Goal: Task Accomplishment & Management: Use online tool/utility

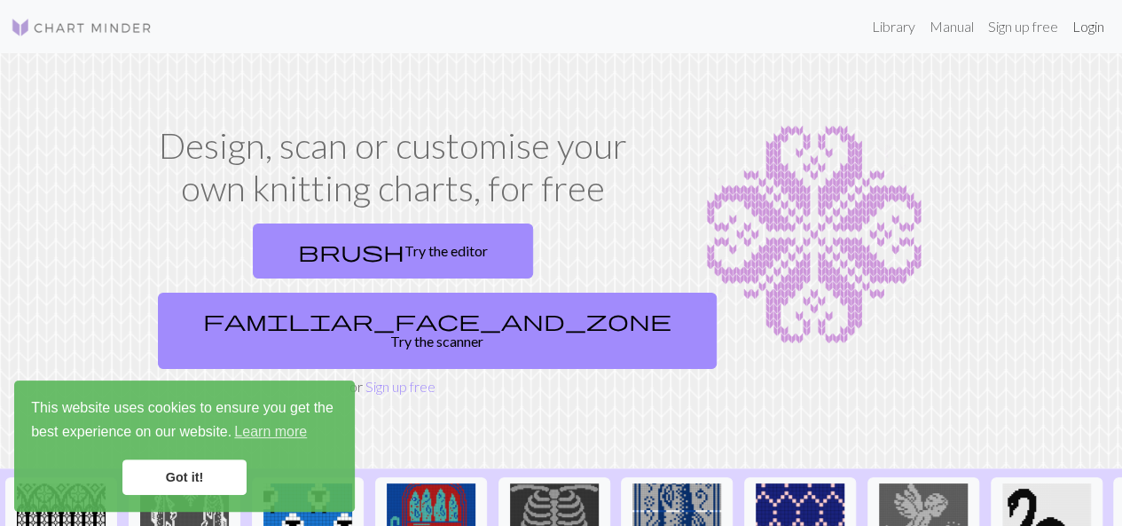
click at [1090, 28] on link "Login" at bounding box center [1089, 26] width 46 height 35
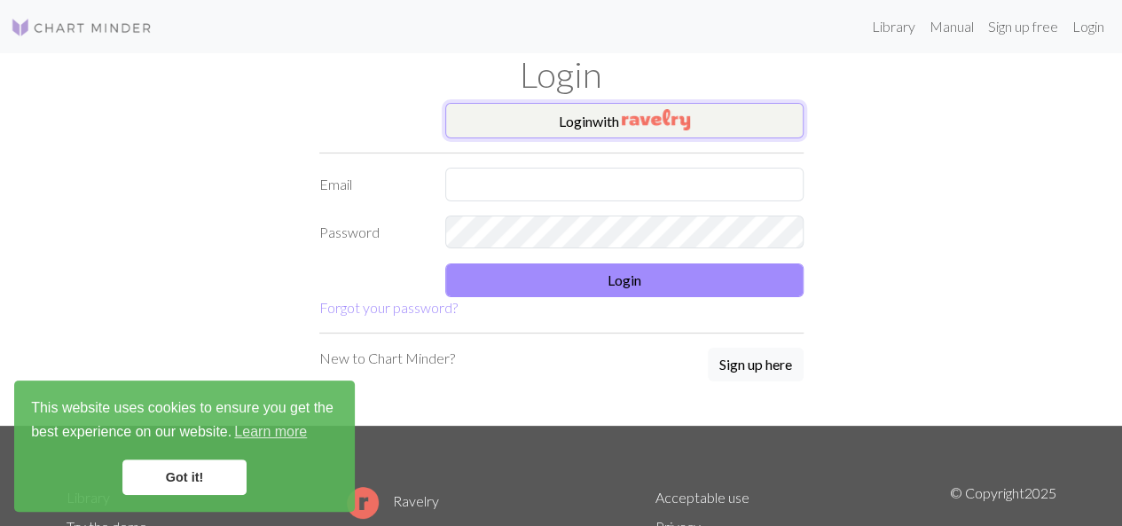
click at [616, 129] on button "Login with" at bounding box center [624, 120] width 358 height 35
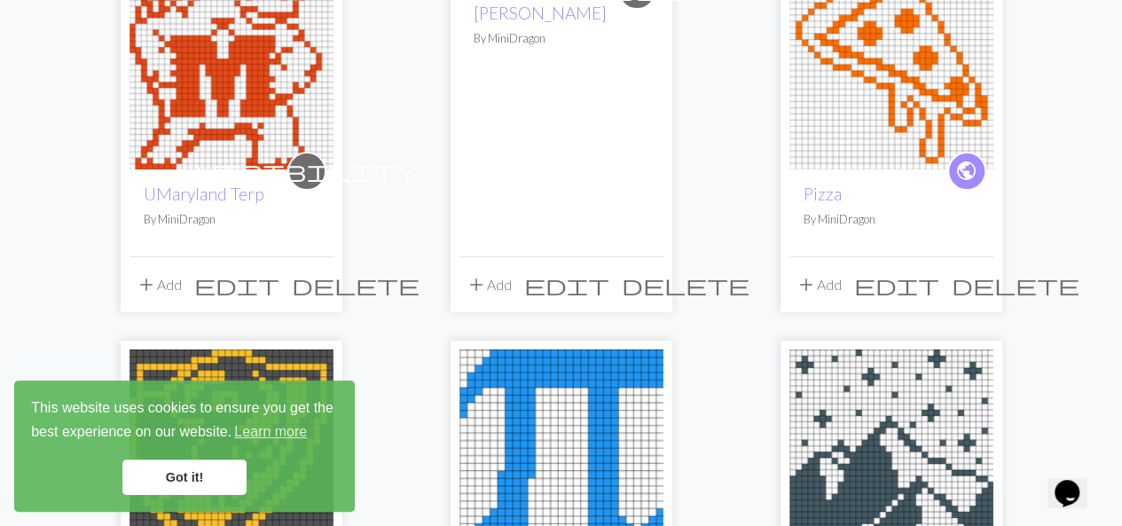
scroll to position [224, 0]
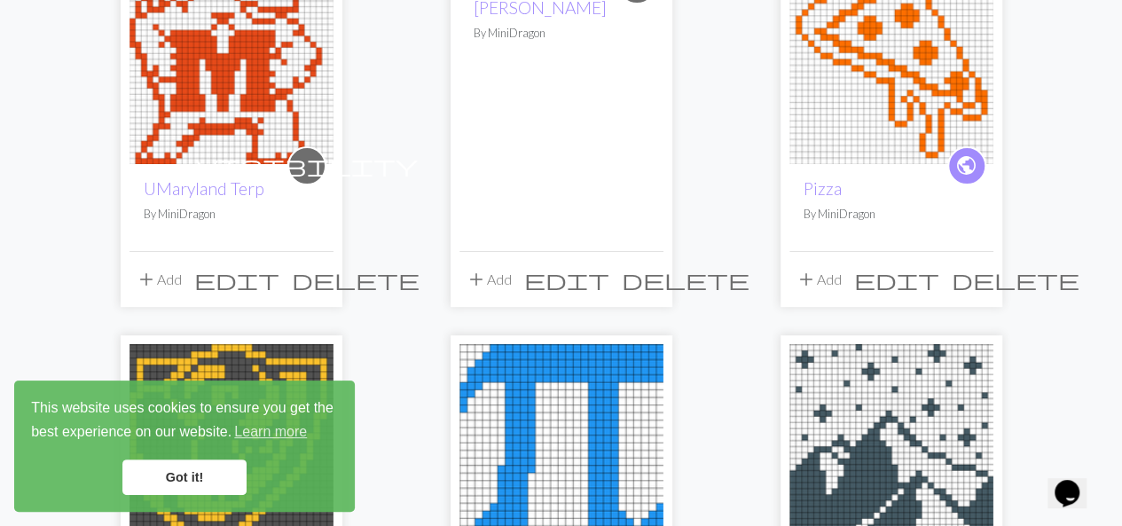
click at [276, 273] on span "edit" at bounding box center [236, 279] width 85 height 25
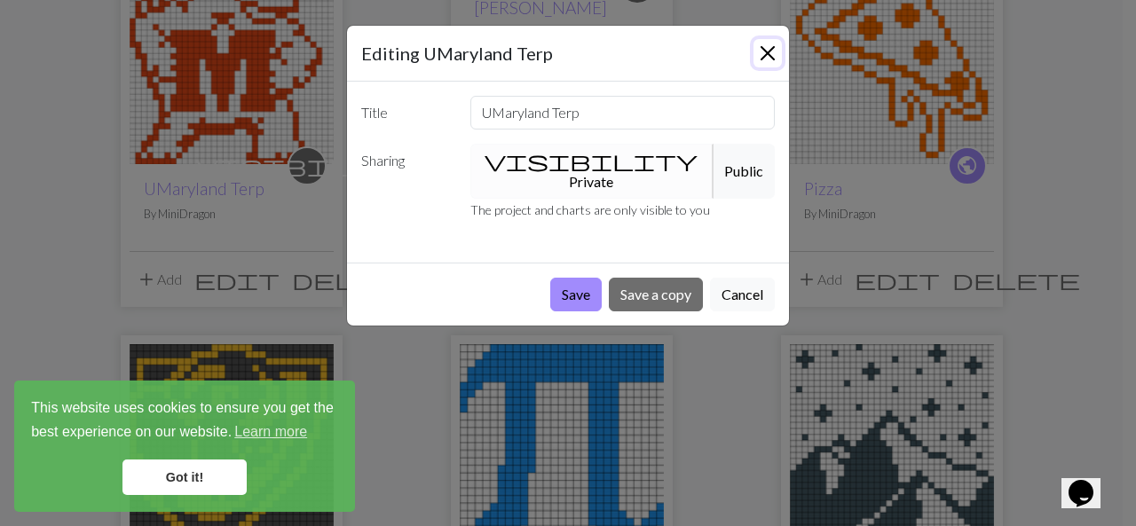
click at [761, 50] on button "Close" at bounding box center [767, 53] width 28 height 28
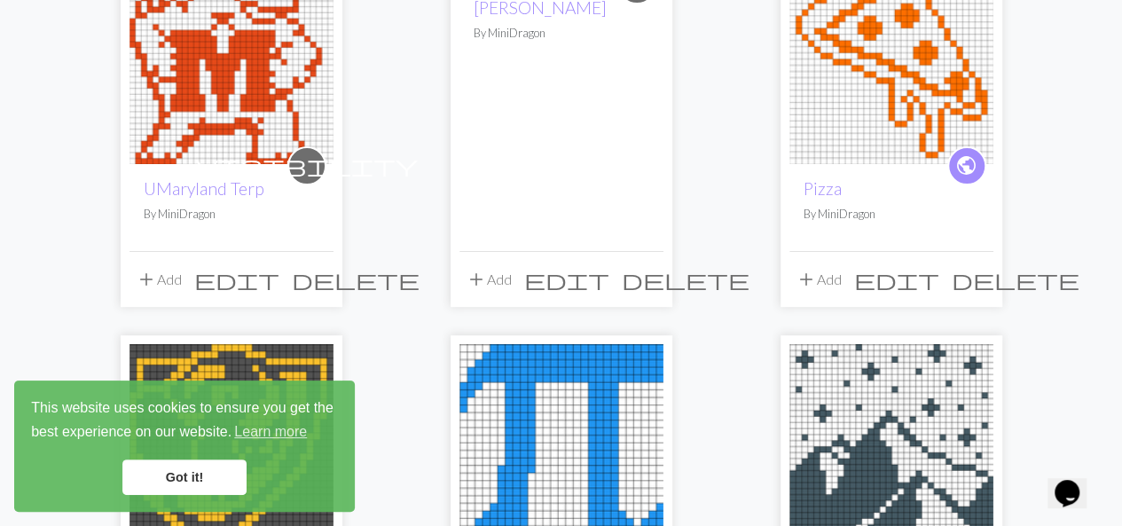
click at [205, 138] on img at bounding box center [232, 62] width 204 height 204
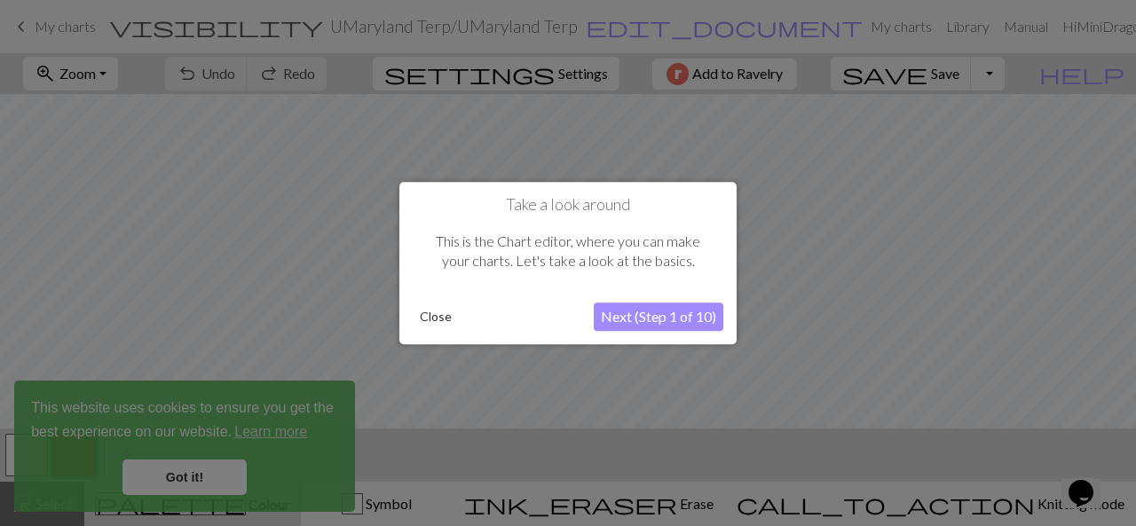
click at [437, 314] on button "Close" at bounding box center [436, 316] width 46 height 27
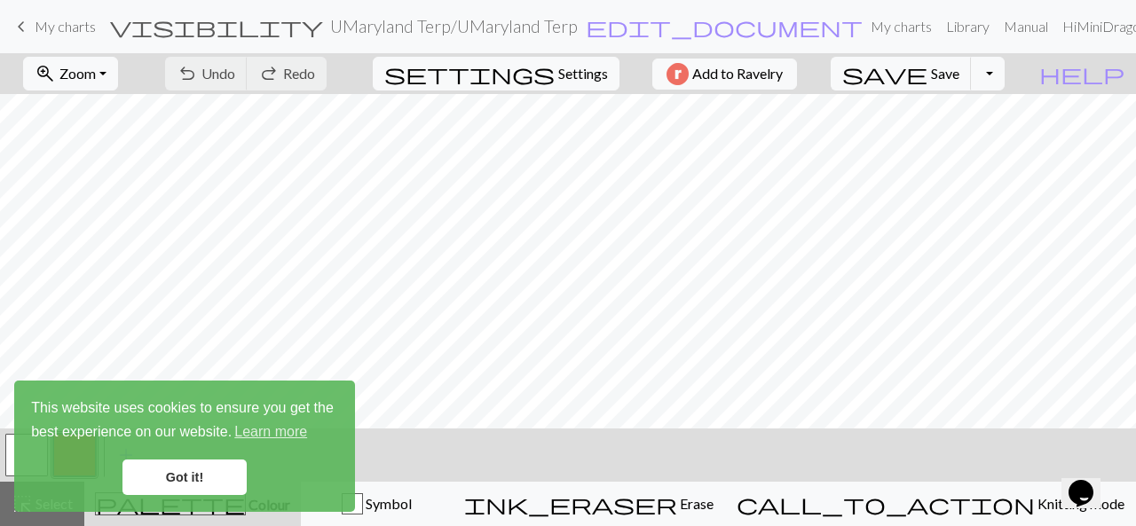
click at [204, 480] on link "Got it!" at bounding box center [184, 477] width 124 height 35
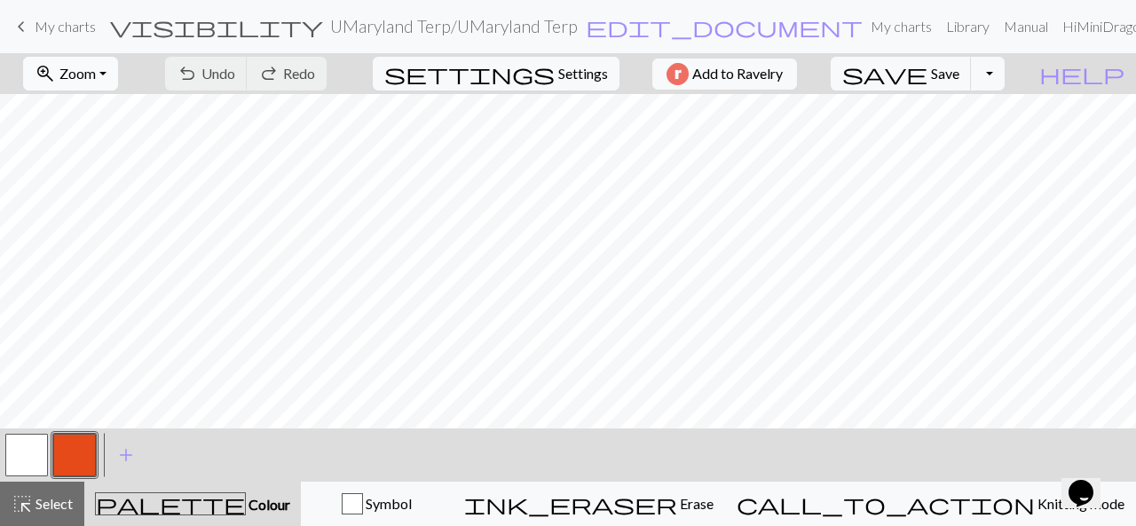
click at [96, 75] on span "Zoom" at bounding box center [77, 73] width 36 height 17
click at [106, 208] on button "50%" at bounding box center [95, 212] width 140 height 28
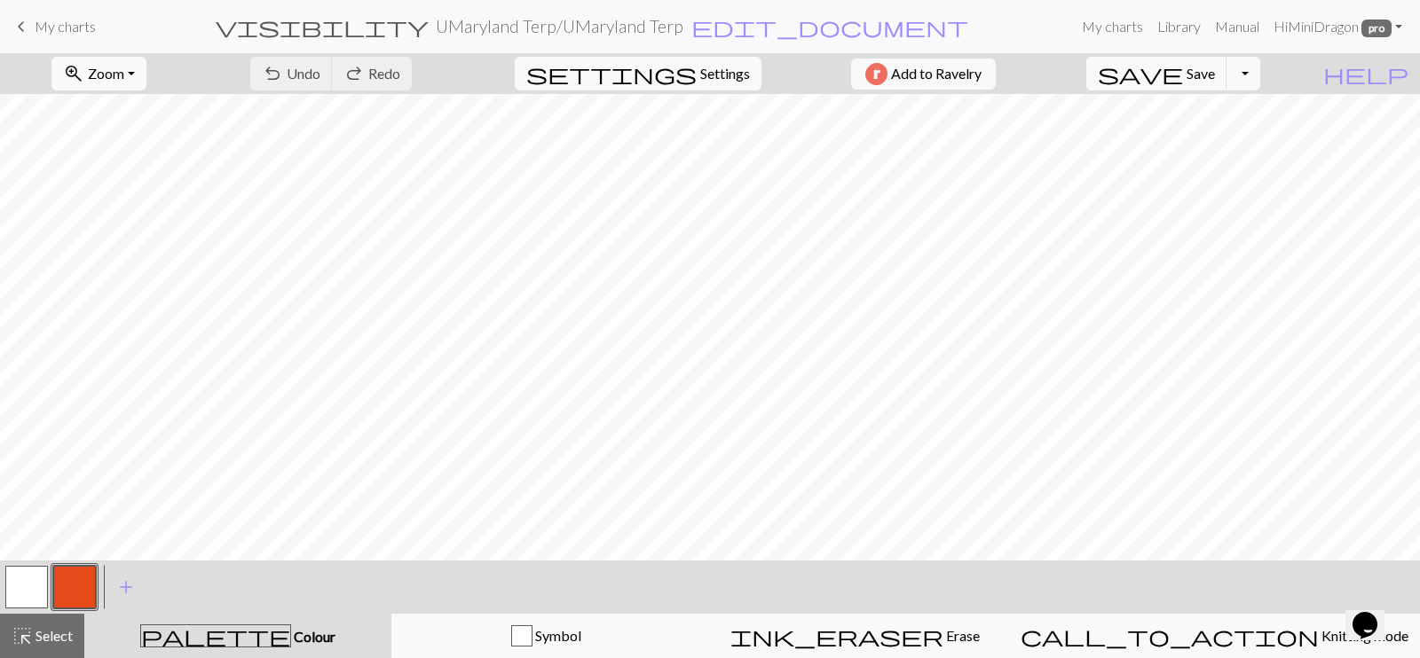
click at [84, 68] on span "zoom_in" at bounding box center [73, 73] width 21 height 25
click at [143, 146] on button "Fit width" at bounding box center [122, 141] width 140 height 28
click at [120, 82] on button "zoom_in Zoom Zoom" at bounding box center [98, 74] width 95 height 34
click at [136, 161] on button "Fit height" at bounding box center [122, 169] width 140 height 28
click at [36, 525] on span "Select" at bounding box center [53, 635] width 40 height 17
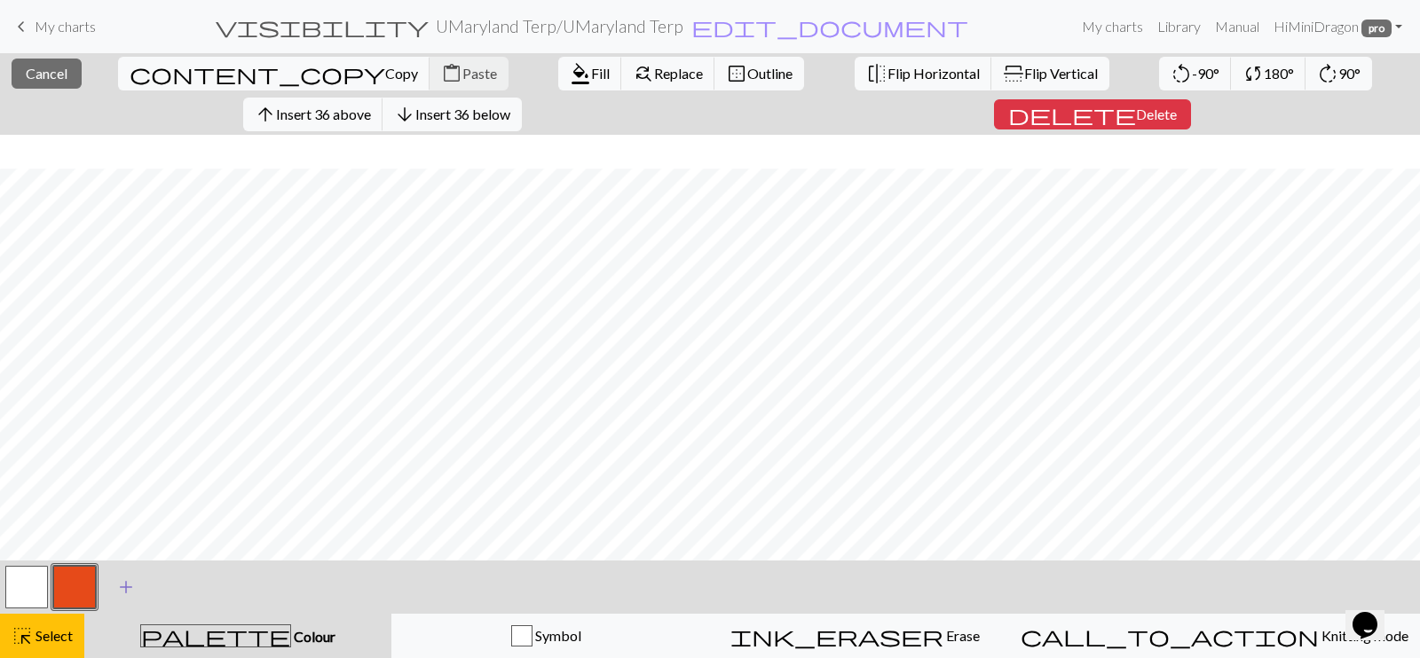
scroll to position [34, 0]
click at [62, 525] on div "highlight_alt Select Select" at bounding box center [42, 635] width 61 height 21
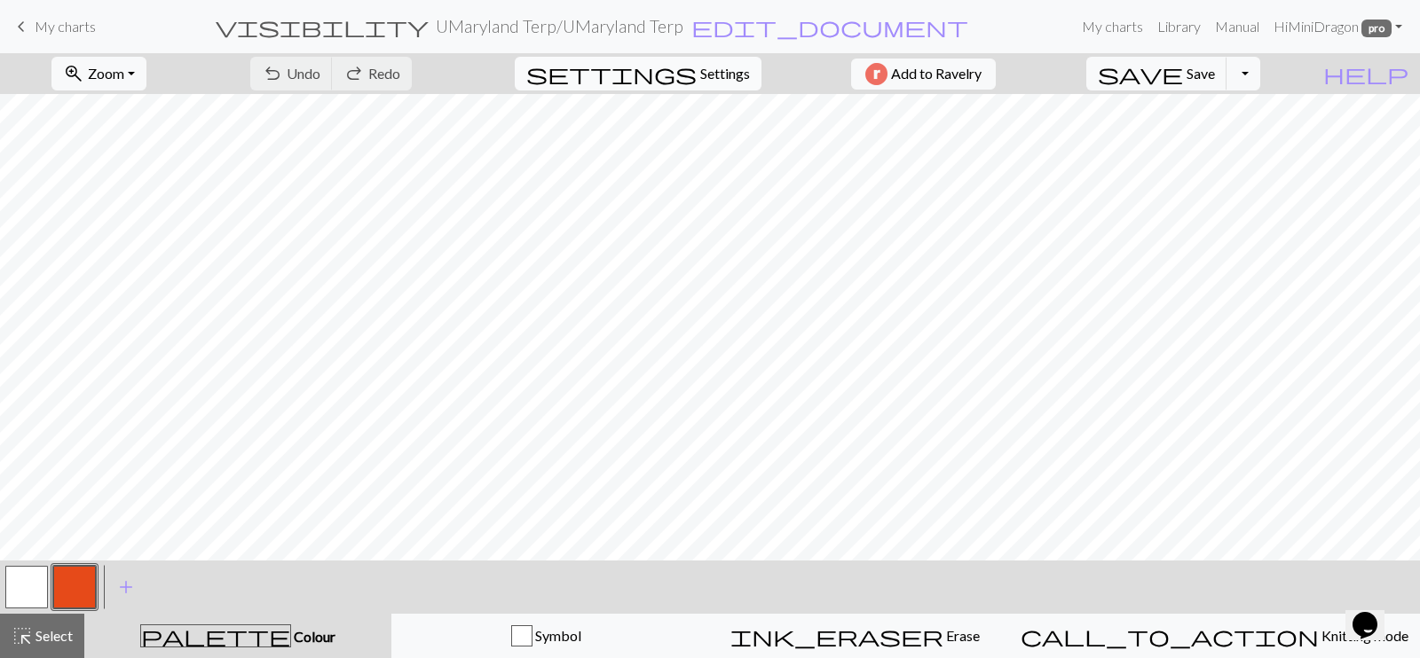
click at [679, 71] on span "settings" at bounding box center [611, 73] width 170 height 25
select select "aran"
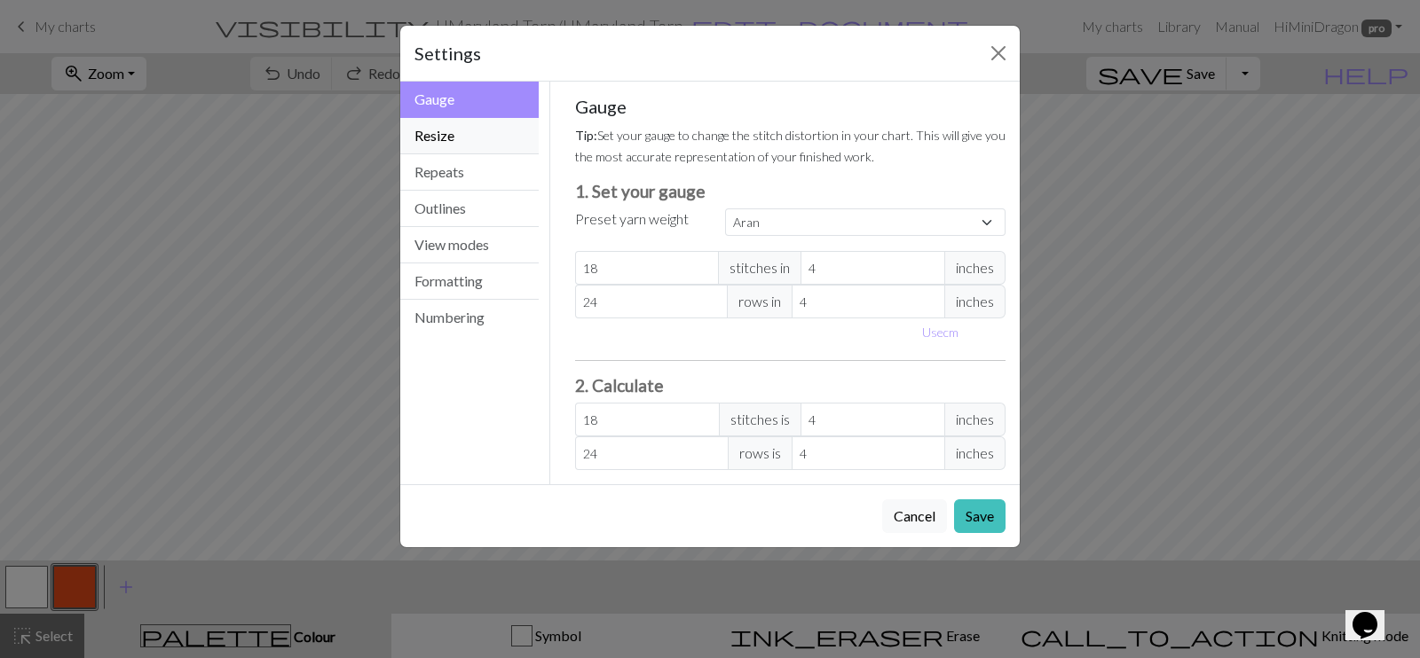
click at [473, 130] on button "Resize" at bounding box center [469, 136] width 138 height 36
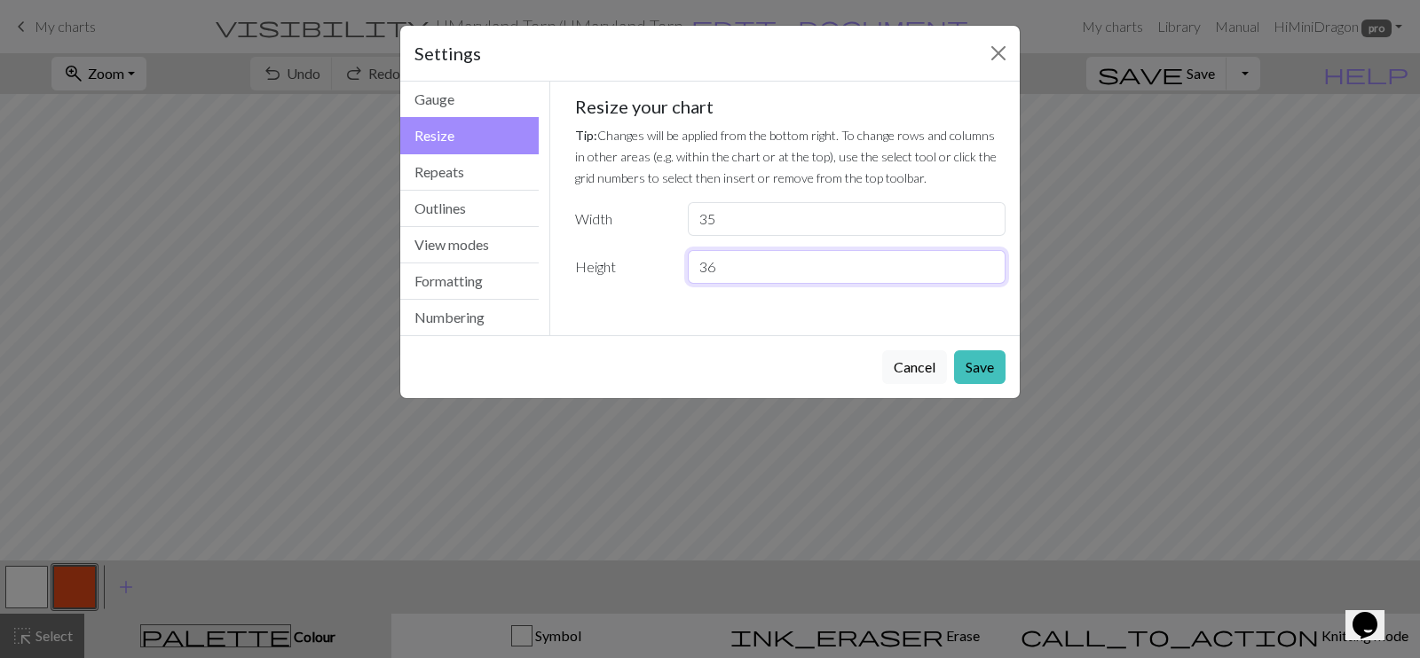
click at [986, 261] on input "36" at bounding box center [847, 267] width 318 height 34
click at [986, 261] on input "37" at bounding box center [847, 267] width 318 height 34
type input "38"
click at [986, 261] on input "38" at bounding box center [847, 267] width 318 height 34
click at [904, 216] on input "35" at bounding box center [847, 219] width 318 height 34
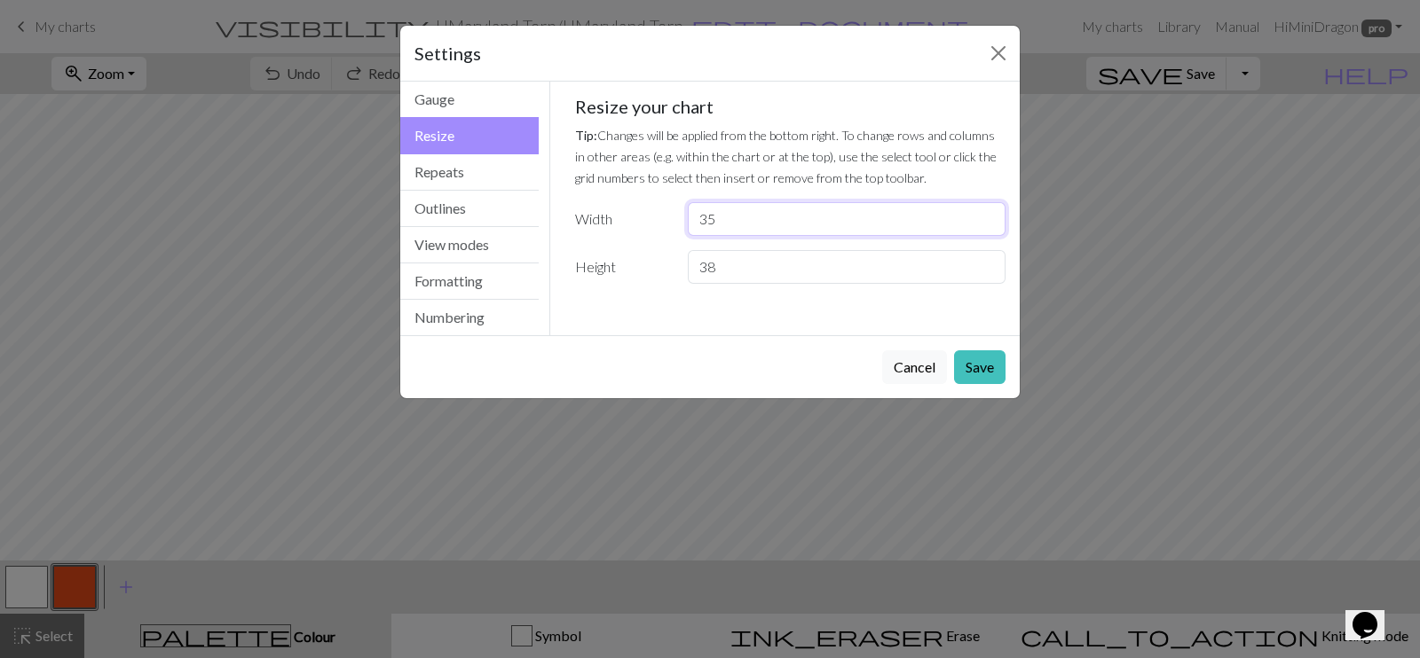
click at [904, 216] on input "35" at bounding box center [847, 219] width 318 height 34
click at [988, 208] on input "36" at bounding box center [847, 219] width 318 height 34
type input "37"
click at [988, 208] on input "37" at bounding box center [847, 219] width 318 height 34
click at [981, 366] on button "Save" at bounding box center [979, 367] width 51 height 34
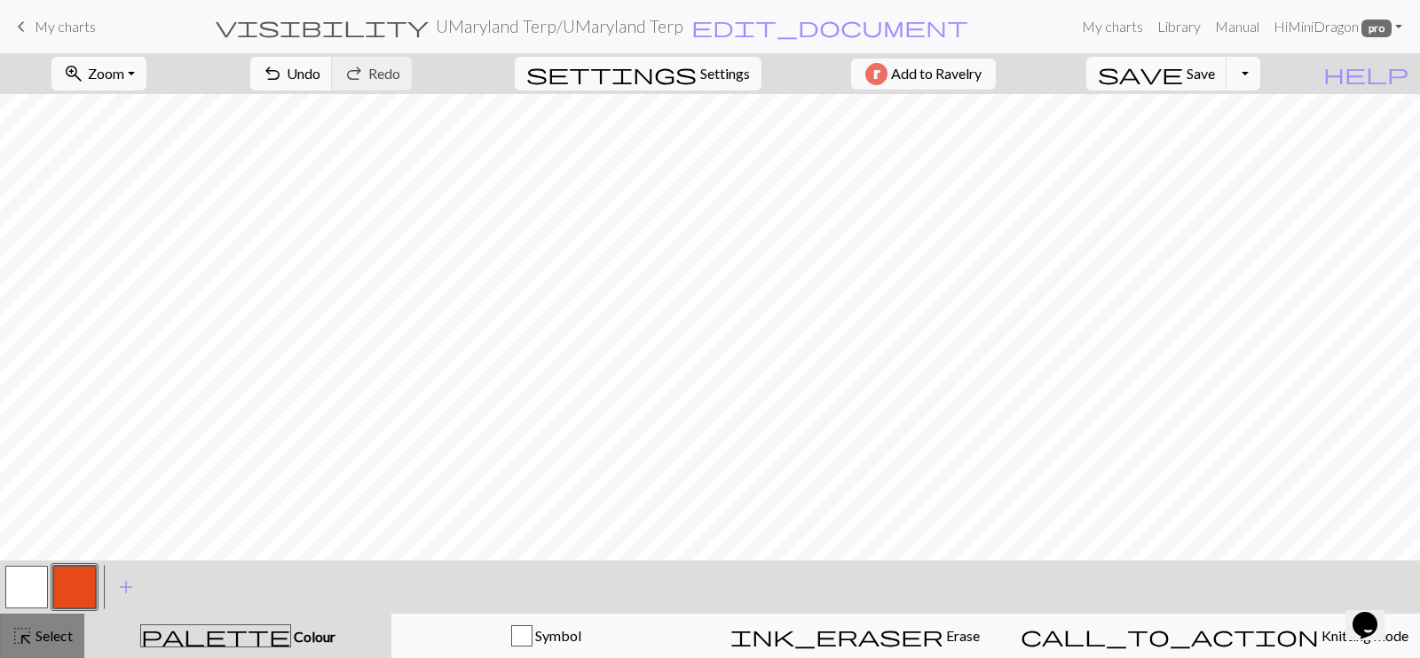
click at [44, 525] on span "Select" at bounding box center [53, 635] width 40 height 17
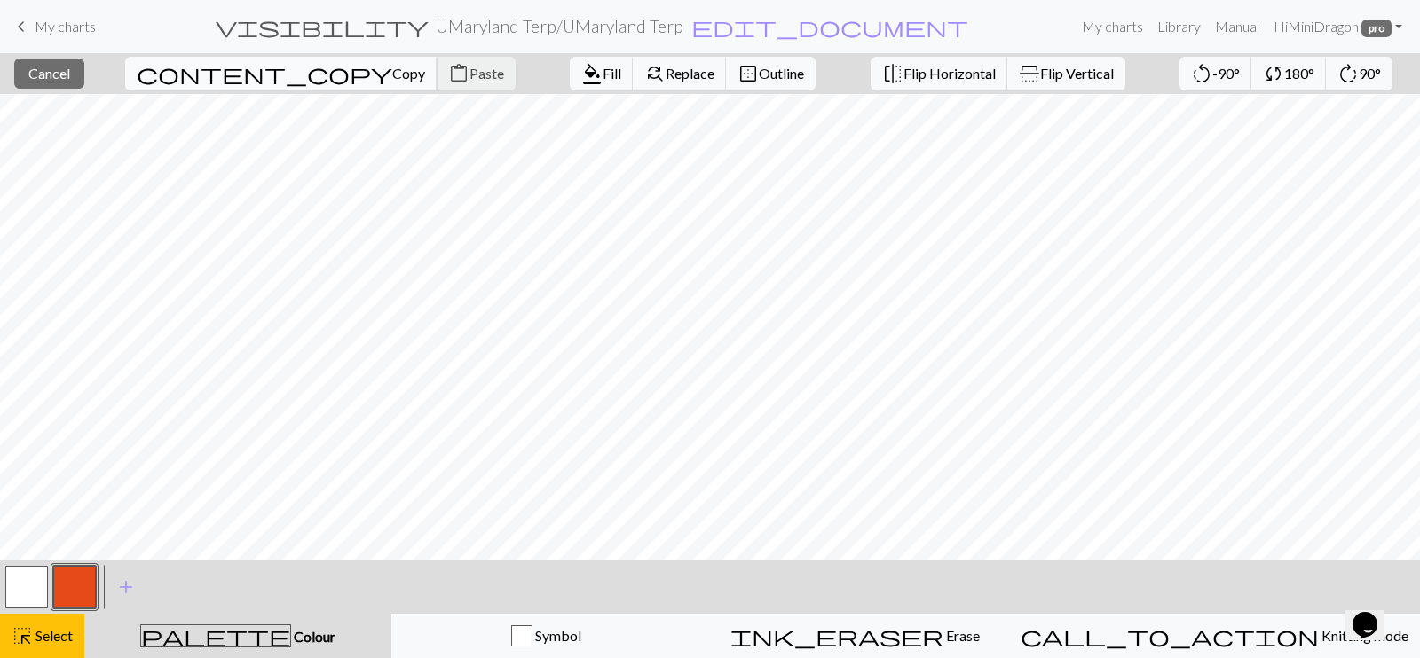
click at [392, 65] on span "Copy" at bounding box center [408, 73] width 33 height 17
click at [469, 73] on span "Paste" at bounding box center [486, 73] width 35 height 17
click at [30, 525] on button "button" at bounding box center [26, 587] width 43 height 43
click at [31, 525] on span "highlight_alt" at bounding box center [22, 636] width 21 height 25
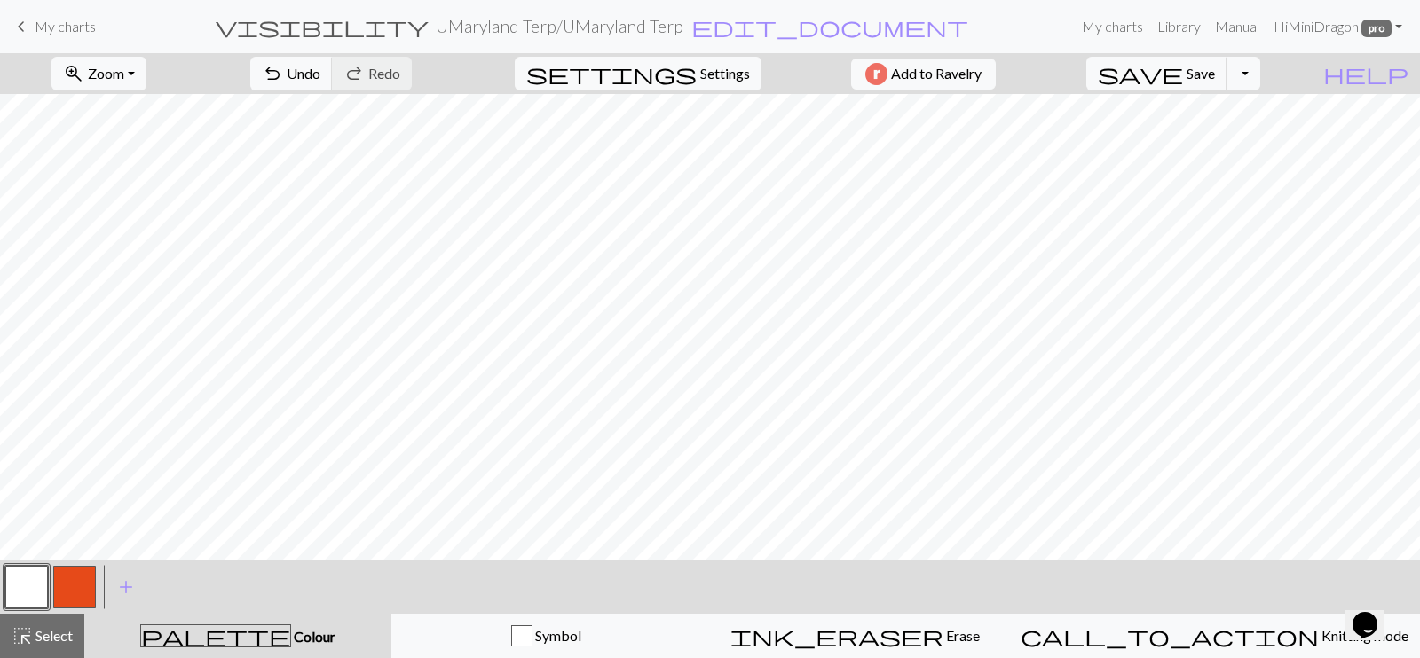
click at [66, 525] on button "button" at bounding box center [74, 587] width 43 height 43
click at [1121, 73] on span "Save" at bounding box center [1200, 73] width 28 height 17
click at [1121, 77] on span "Save" at bounding box center [1200, 73] width 28 height 17
click at [1121, 67] on div "Chart saved" at bounding box center [710, 35] width 1420 height 70
click at [1121, 77] on button "Toggle Dropdown" at bounding box center [1243, 74] width 34 height 34
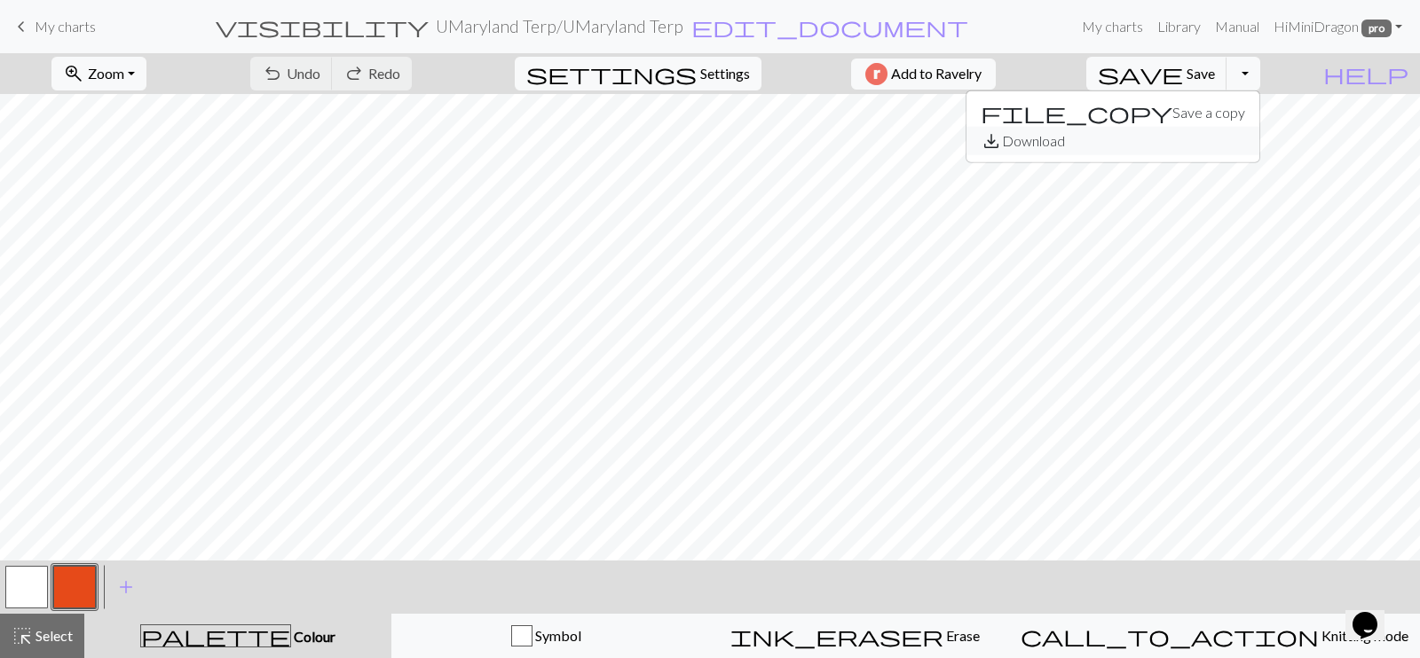
click at [1121, 143] on button "save_alt Download" at bounding box center [1112, 141] width 293 height 28
click at [1121, 75] on button "Toggle Dropdown" at bounding box center [1243, 74] width 34 height 34
click at [1121, 143] on button "save_alt Download" at bounding box center [1112, 141] width 293 height 28
click at [41, 525] on button "button" at bounding box center [26, 587] width 43 height 43
click at [1121, 77] on button "Toggle Dropdown" at bounding box center [1243, 74] width 34 height 34
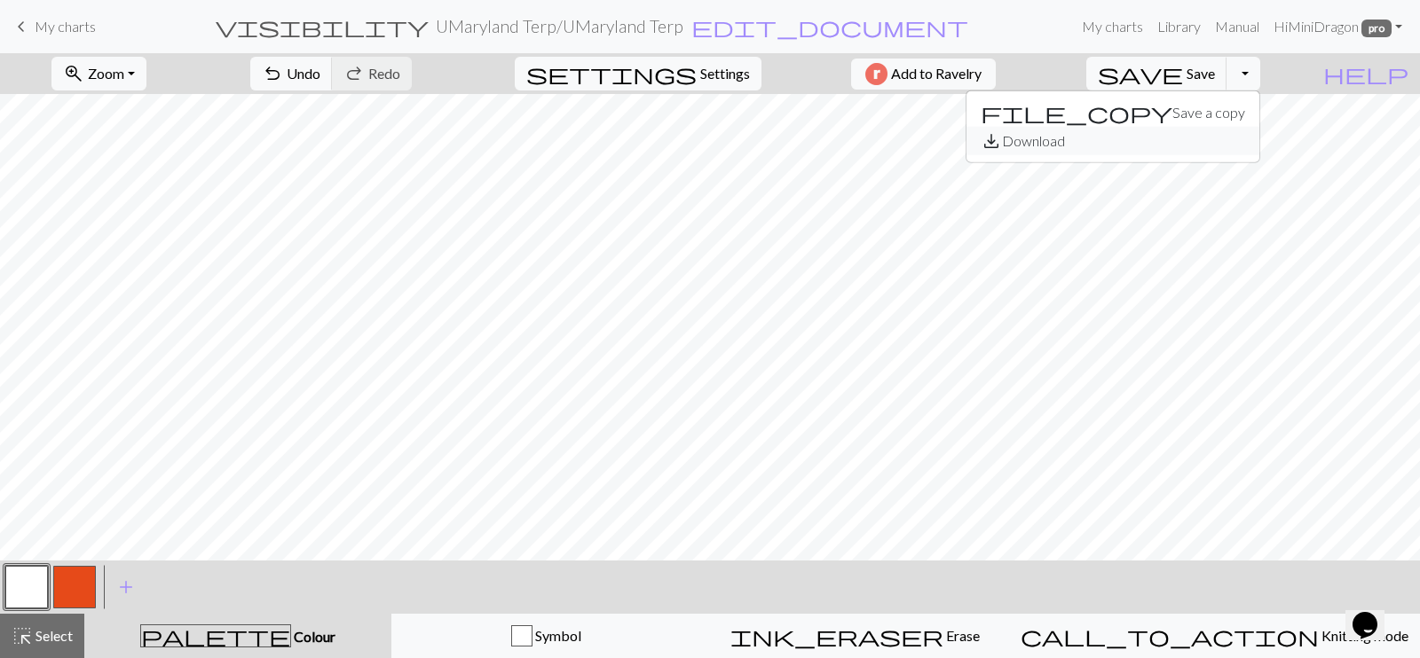
click at [1121, 143] on button "save_alt Download" at bounding box center [1112, 141] width 293 height 28
click at [1121, 65] on span "save" at bounding box center [1139, 73] width 85 height 25
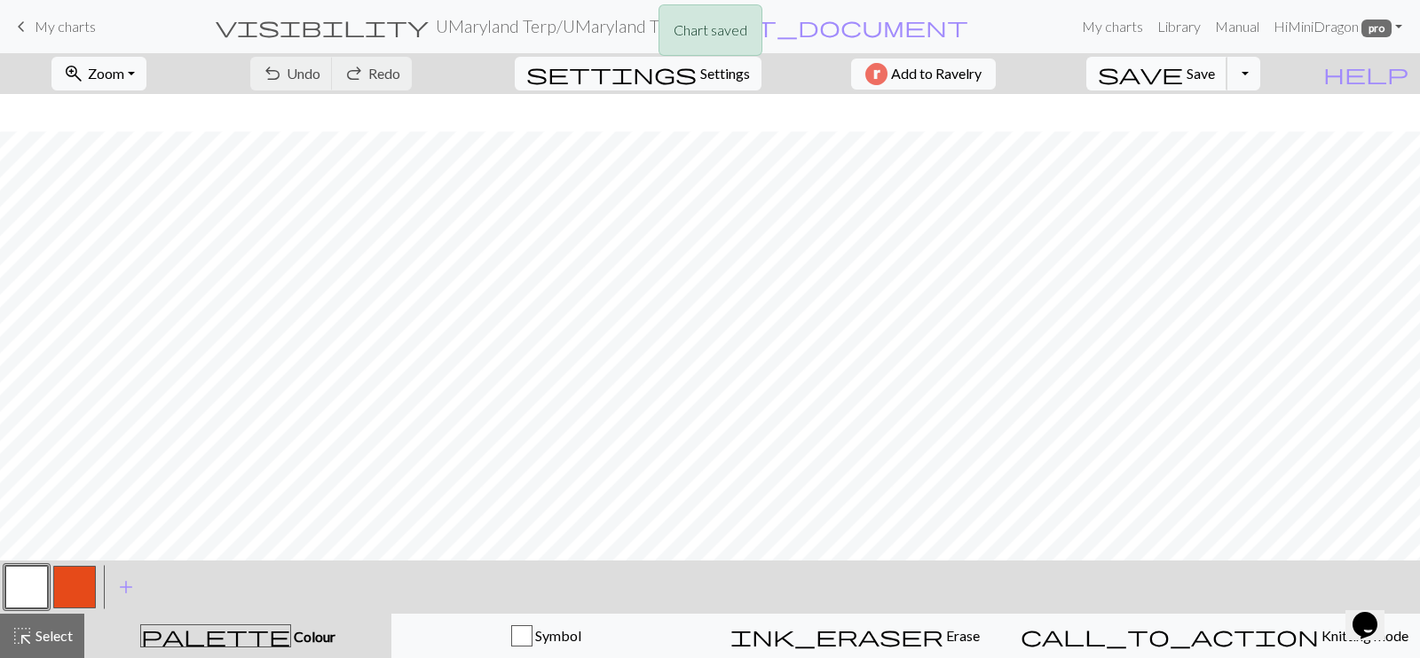
scroll to position [37, 0]
click at [71, 525] on button "button" at bounding box center [74, 587] width 43 height 43
click at [1121, 75] on button "Toggle Dropdown" at bounding box center [1243, 74] width 34 height 34
click at [1121, 83] on button "save Save Save" at bounding box center [1156, 74] width 141 height 34
click at [1121, 75] on button "Toggle Dropdown" at bounding box center [1243, 74] width 34 height 34
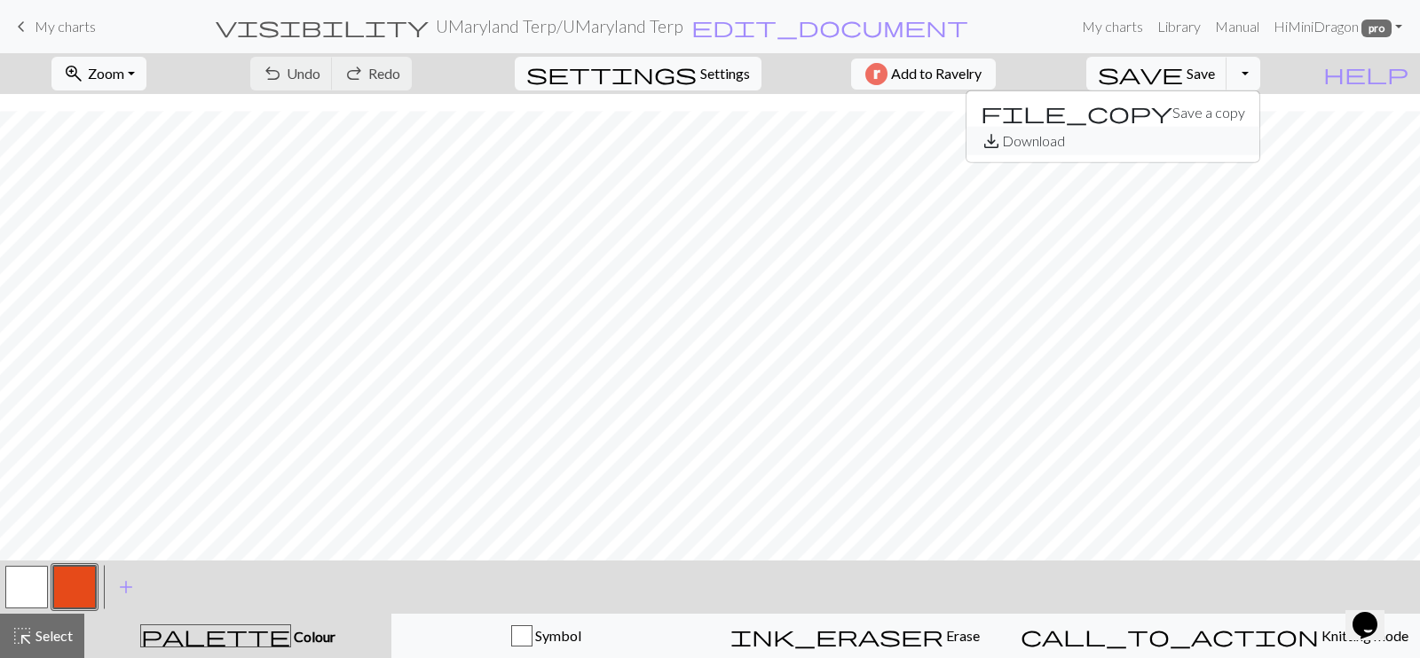
click at [1121, 135] on button "save_alt Download" at bounding box center [1112, 141] width 293 height 28
click at [1260, 77] on button "Toggle Dropdown" at bounding box center [1243, 74] width 34 height 34
click at [1234, 135] on button "save_alt Download" at bounding box center [1112, 141] width 293 height 28
click at [1260, 70] on button "Toggle Dropdown" at bounding box center [1243, 74] width 34 height 34
click at [1216, 138] on button "save_alt Download" at bounding box center [1112, 141] width 293 height 28
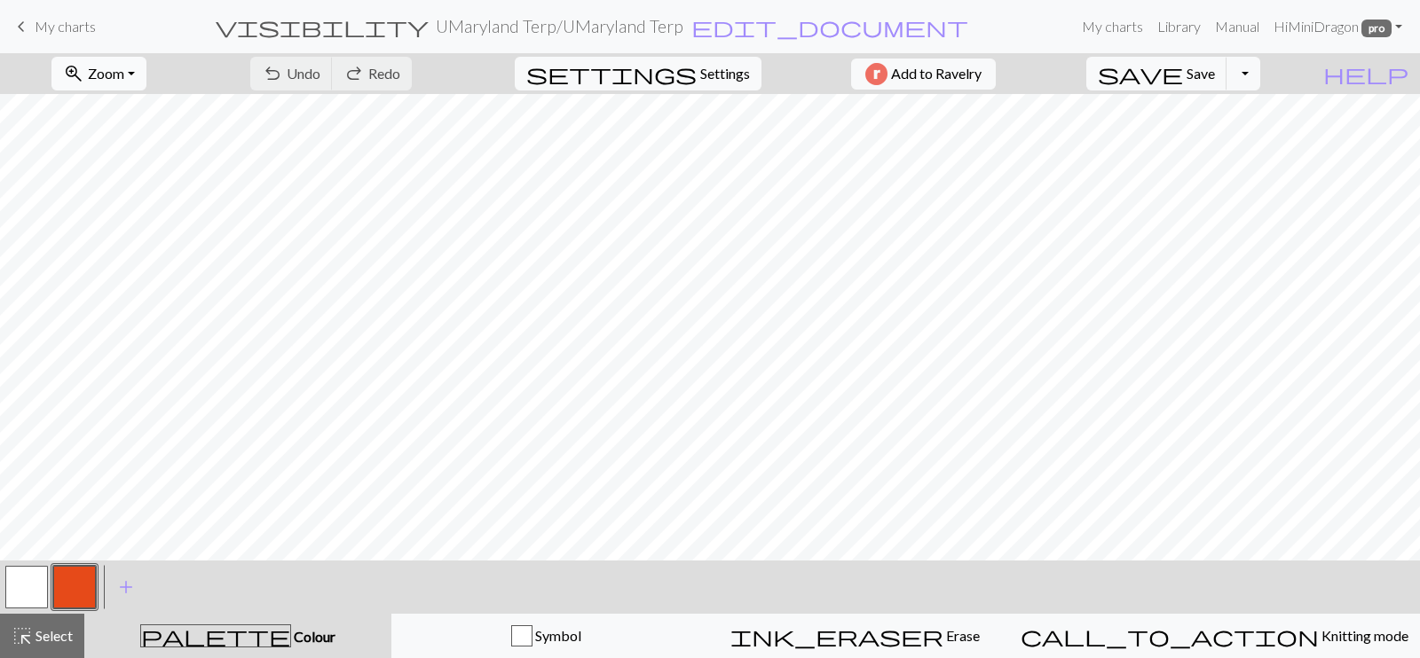
click at [124, 70] on span "Zoom" at bounding box center [106, 73] width 36 height 17
click at [133, 114] on button "Fit all" at bounding box center [122, 112] width 140 height 28
click at [1260, 71] on button "Toggle Dropdown" at bounding box center [1243, 74] width 34 height 34
click at [1238, 146] on button "save_alt Download" at bounding box center [1112, 141] width 293 height 28
click at [1384, 22] on span "pro" at bounding box center [1376, 29] width 30 height 18
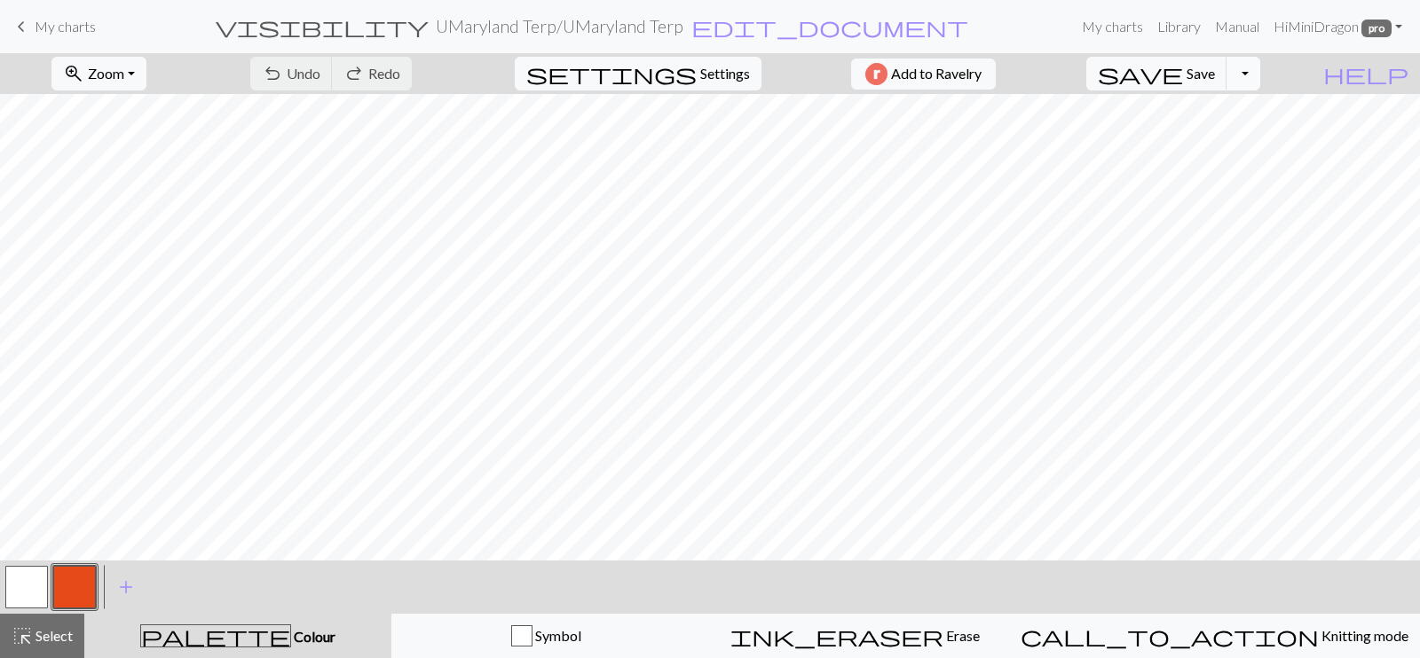
click at [1260, 79] on button "Toggle Dropdown" at bounding box center [1243, 74] width 34 height 34
click at [1238, 146] on button "save_alt Download" at bounding box center [1112, 141] width 293 height 28
click at [948, 79] on span "Add to Ravelry" at bounding box center [936, 74] width 90 height 22
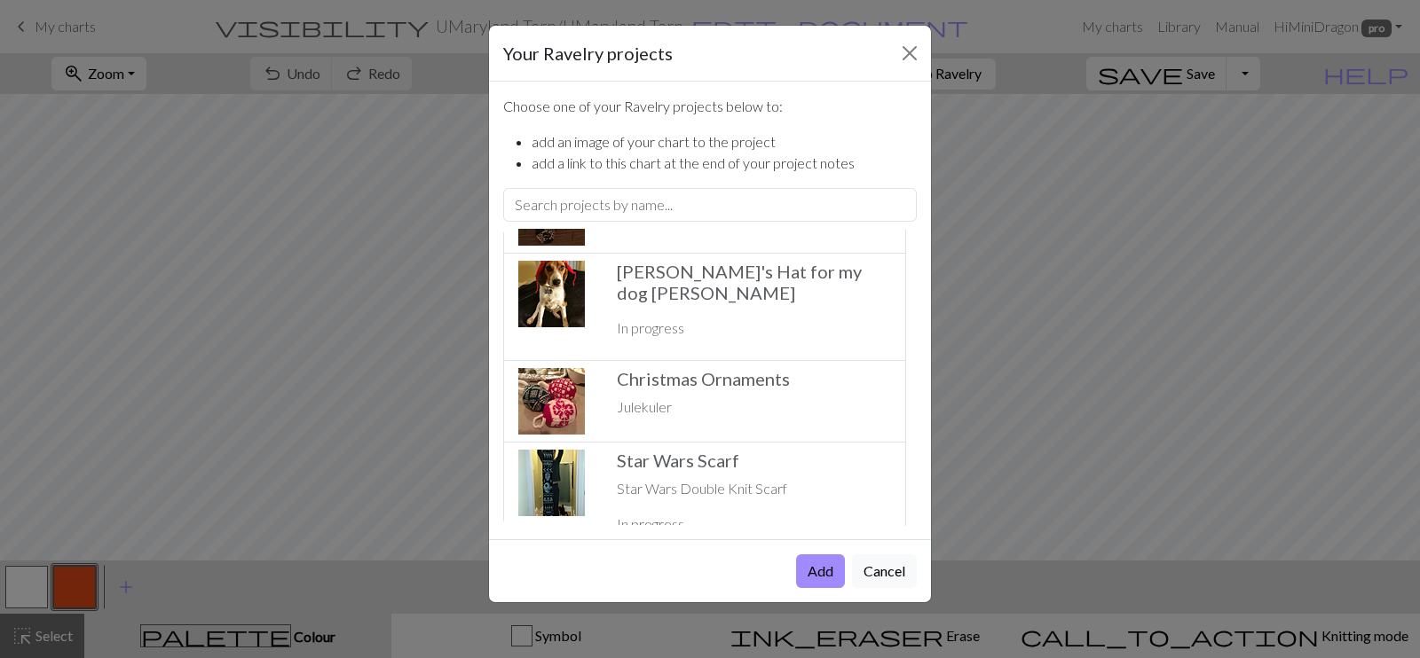
scroll to position [1278, 0]
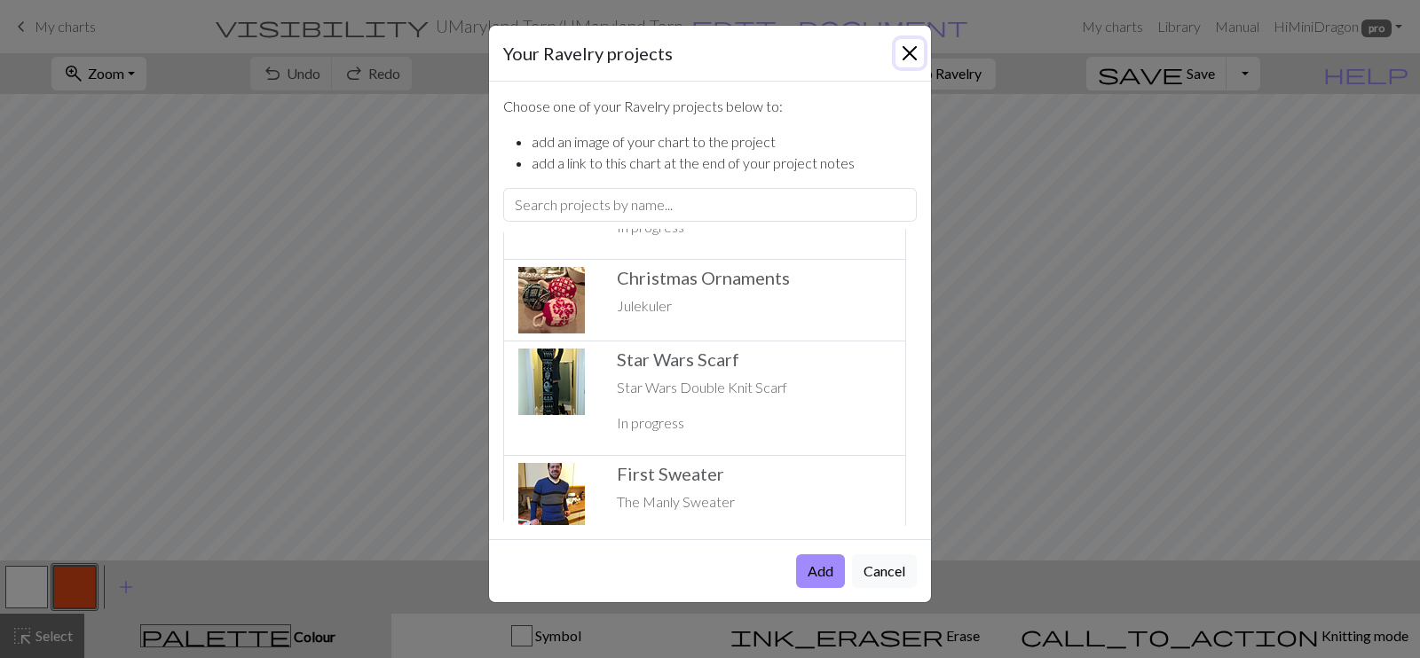
click at [901, 52] on button "Close" at bounding box center [909, 53] width 28 height 28
